Goal: Task Accomplishment & Management: Complete application form

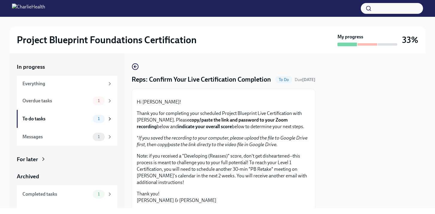
scroll to position [176, 0]
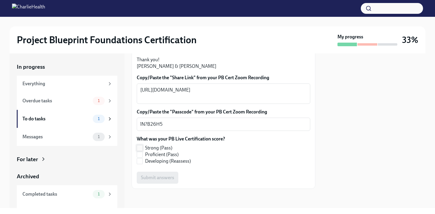
click at [143, 151] on span at bounding box center [140, 148] width 6 height 6
click at [143, 150] on input "Strong (Pass)" at bounding box center [139, 147] width 5 height 5
checkbox input "true"
click at [154, 180] on span "Submit answers" at bounding box center [157, 177] width 33 height 6
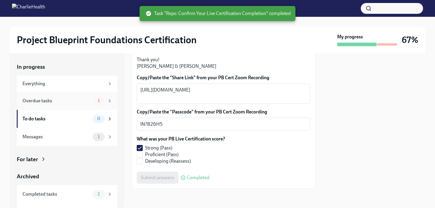
click at [71, 104] on div "Overdue tasks" at bounding box center [56, 100] width 68 height 7
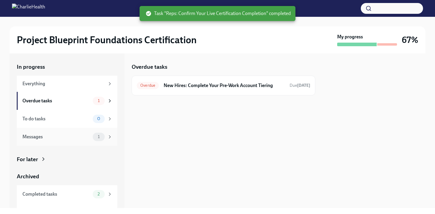
click at [86, 139] on div "Messages" at bounding box center [56, 136] width 68 height 7
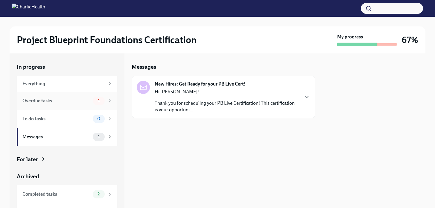
click at [79, 99] on div "Overdue tasks" at bounding box center [56, 100] width 68 height 7
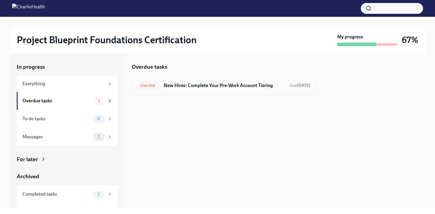
click at [176, 87] on h6 "New Hires: Complete Your Pre-Work Account Tiering" at bounding box center [224, 85] width 121 height 7
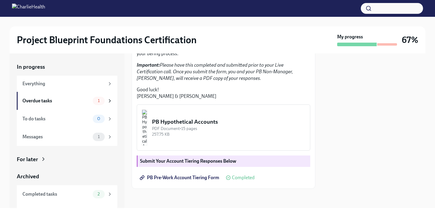
scroll to position [172, 0]
click at [196, 160] on strong "Submit Your Account Tiering Responses Below" at bounding box center [188, 161] width 96 height 6
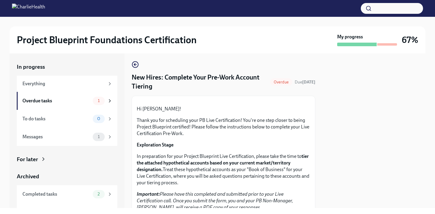
scroll to position [0, 0]
